Goal: Information Seeking & Learning: Learn about a topic

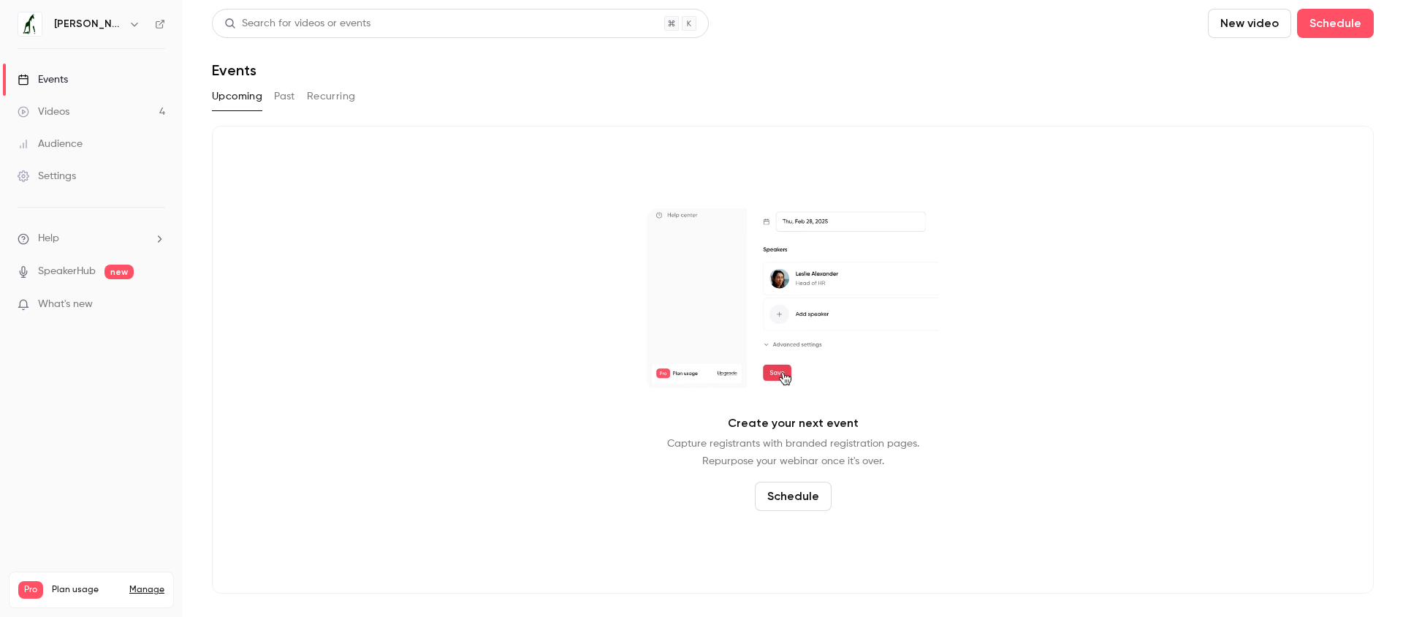
click at [116, 110] on link "Videos 4" at bounding box center [91, 112] width 183 height 32
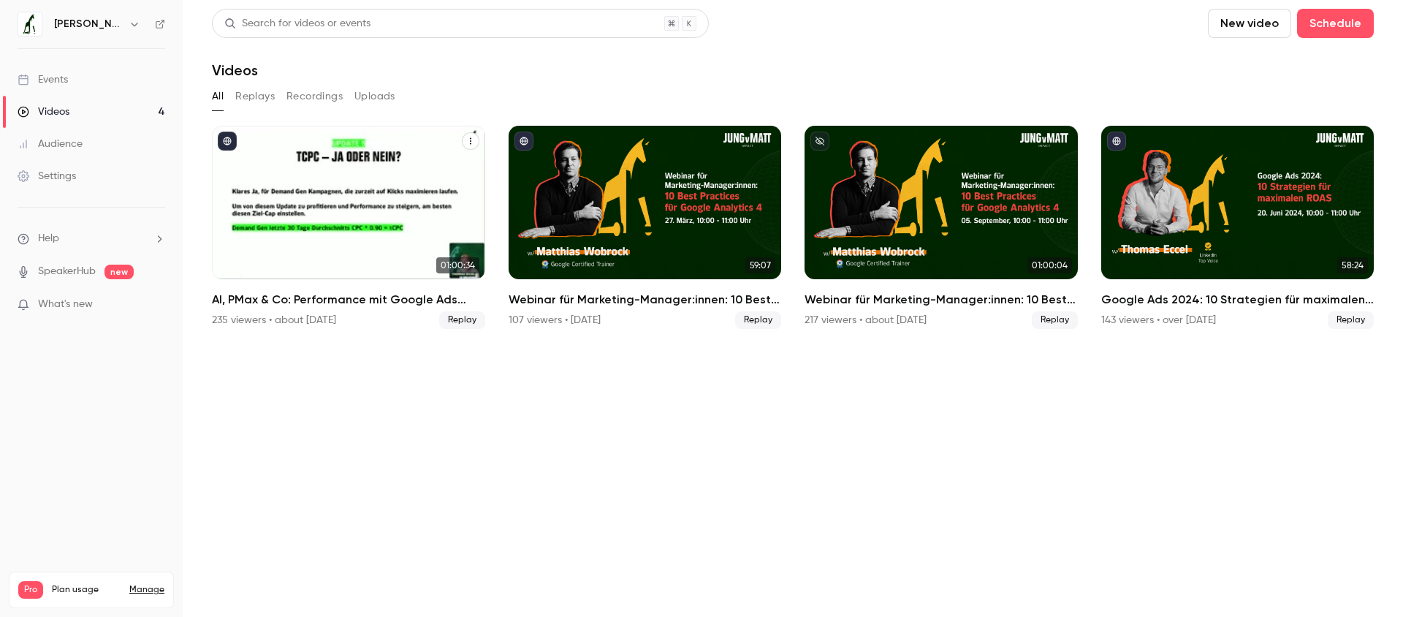
click at [332, 316] on div "235 viewers • about [DATE]" at bounding box center [274, 320] width 124 height 15
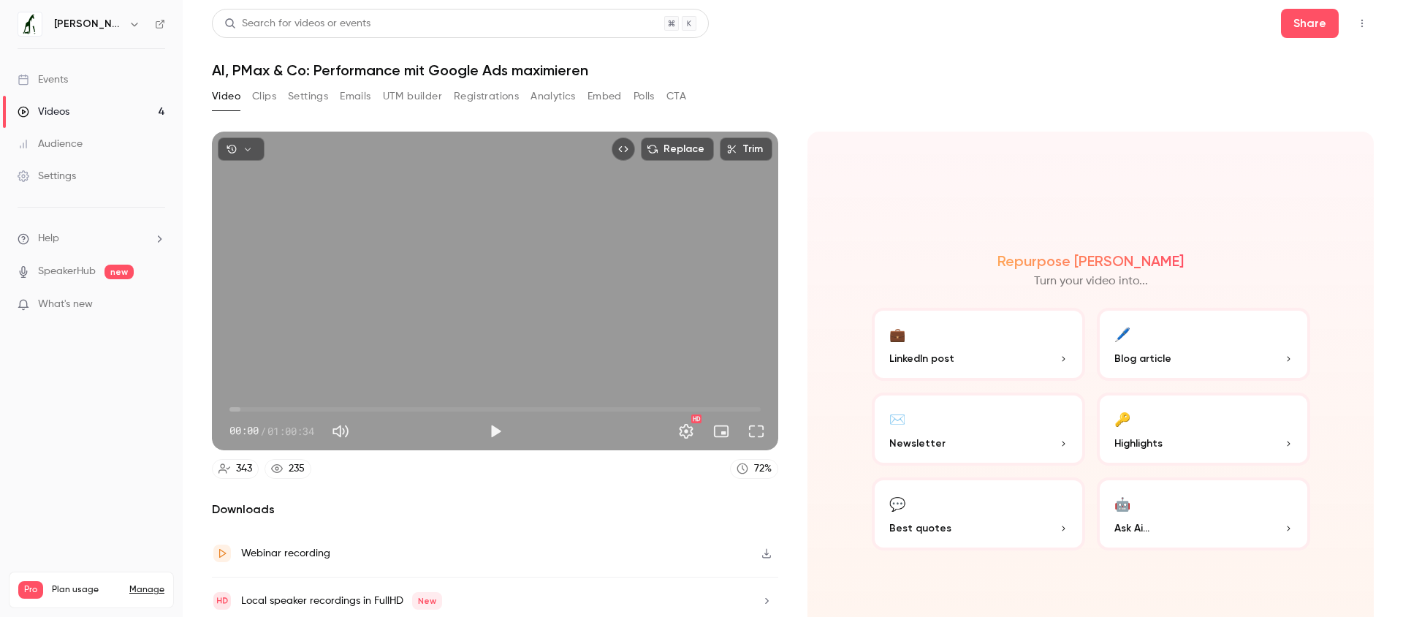
click at [490, 96] on button "Registrations" at bounding box center [486, 96] width 65 height 23
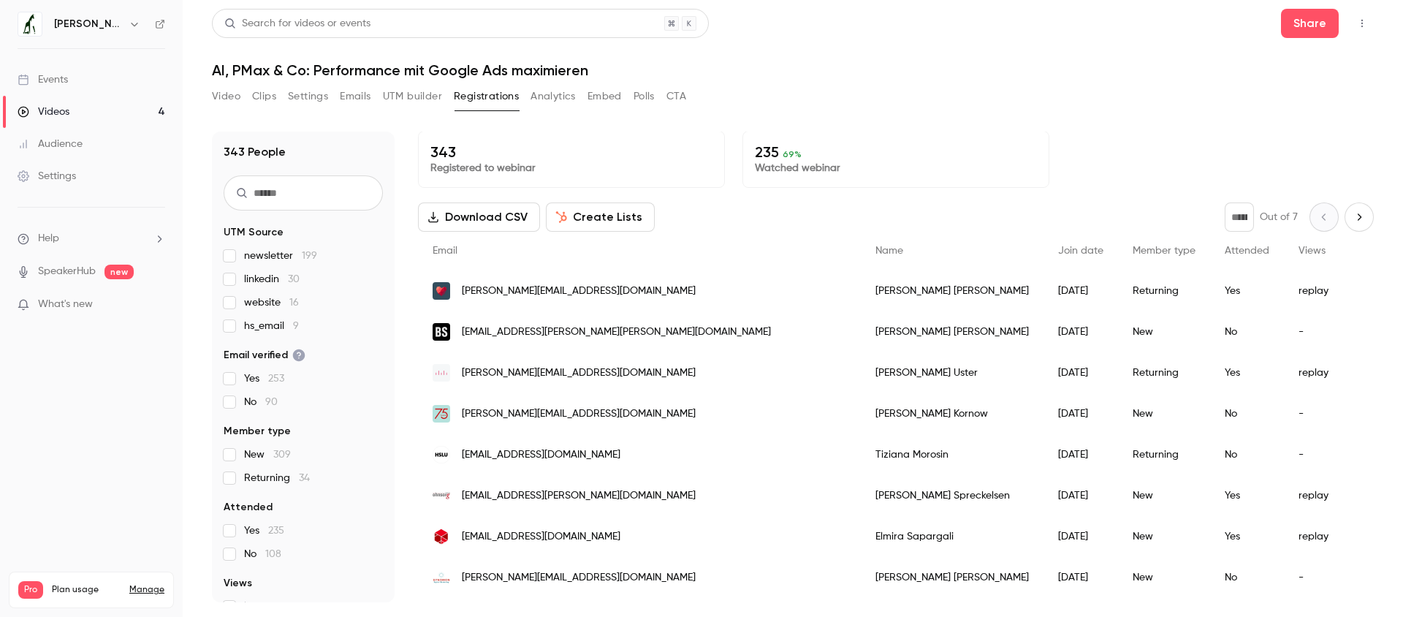
click at [55, 111] on div "Videos" at bounding box center [44, 112] width 52 height 15
